Goal: Book appointment/travel/reservation

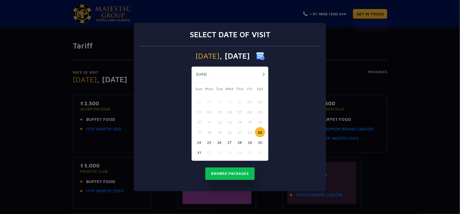
click at [238, 142] on button "28" at bounding box center [240, 143] width 10 height 10
click at [222, 174] on button "Browse Packages" at bounding box center [229, 174] width 49 height 13
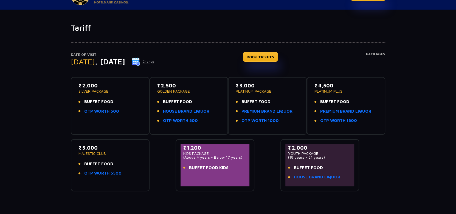
scroll to position [27, 0]
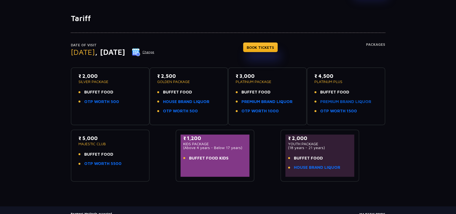
click at [333, 101] on link "PREMIUM BRAND LIQUOR" at bounding box center [346, 102] width 51 height 6
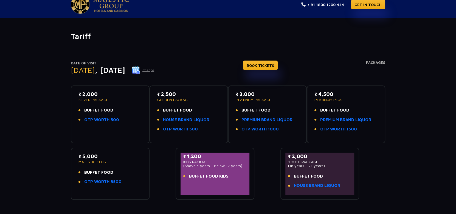
scroll to position [0, 0]
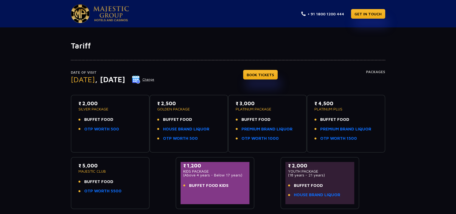
click at [332, 119] on span "BUFFET FOOD" at bounding box center [335, 120] width 29 height 6
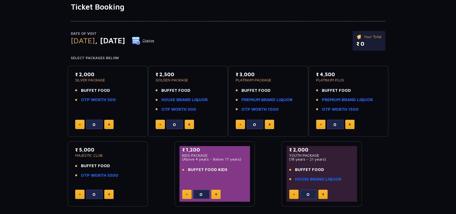
scroll to position [55, 0]
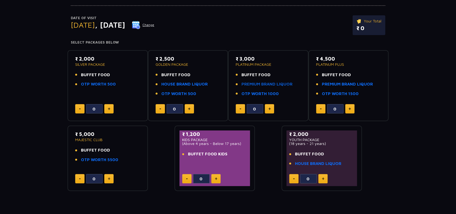
click at [288, 83] on link "PREMIUM BRAND LIQUOR" at bounding box center [267, 84] width 51 height 6
